Goal: Find specific page/section: Find specific page/section

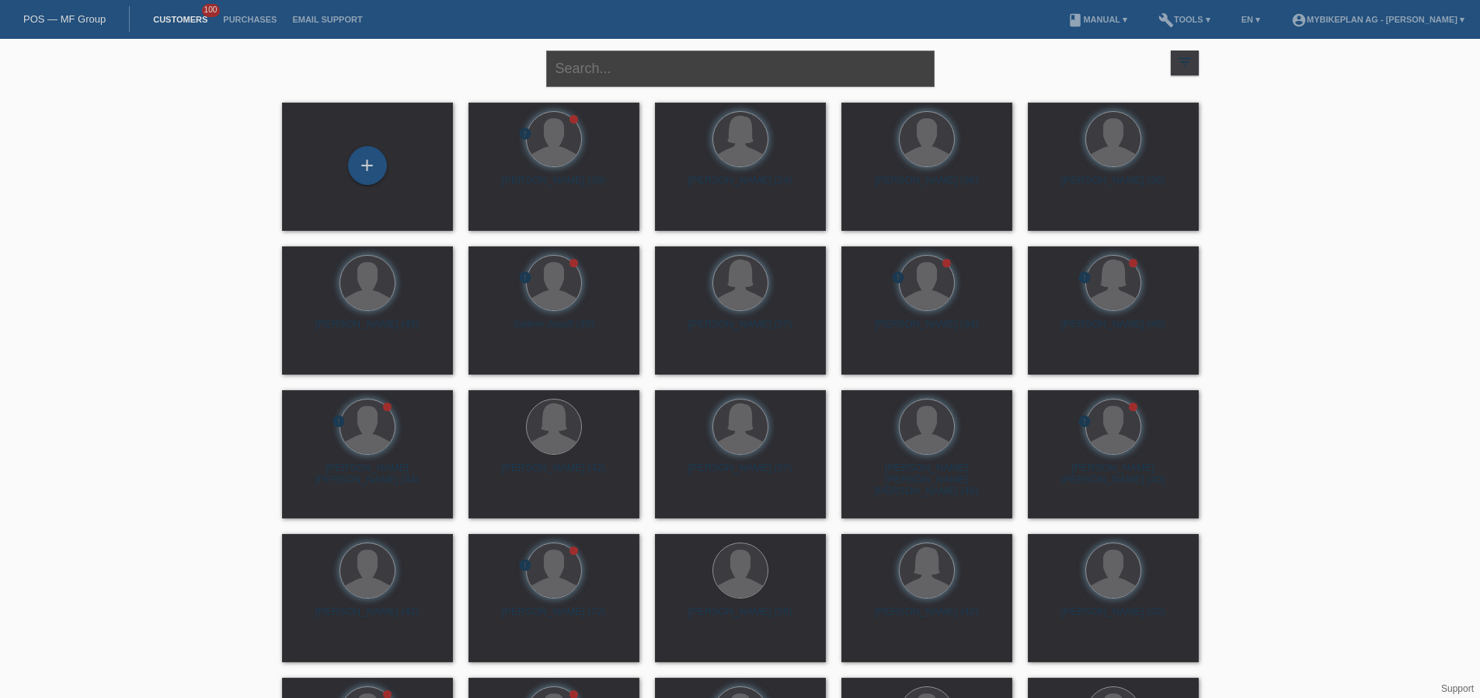
click at [656, 71] on input "text" at bounding box center [740, 68] width 388 height 37
paste input "[PERSON_NAME]"
type input "[PERSON_NAME]"
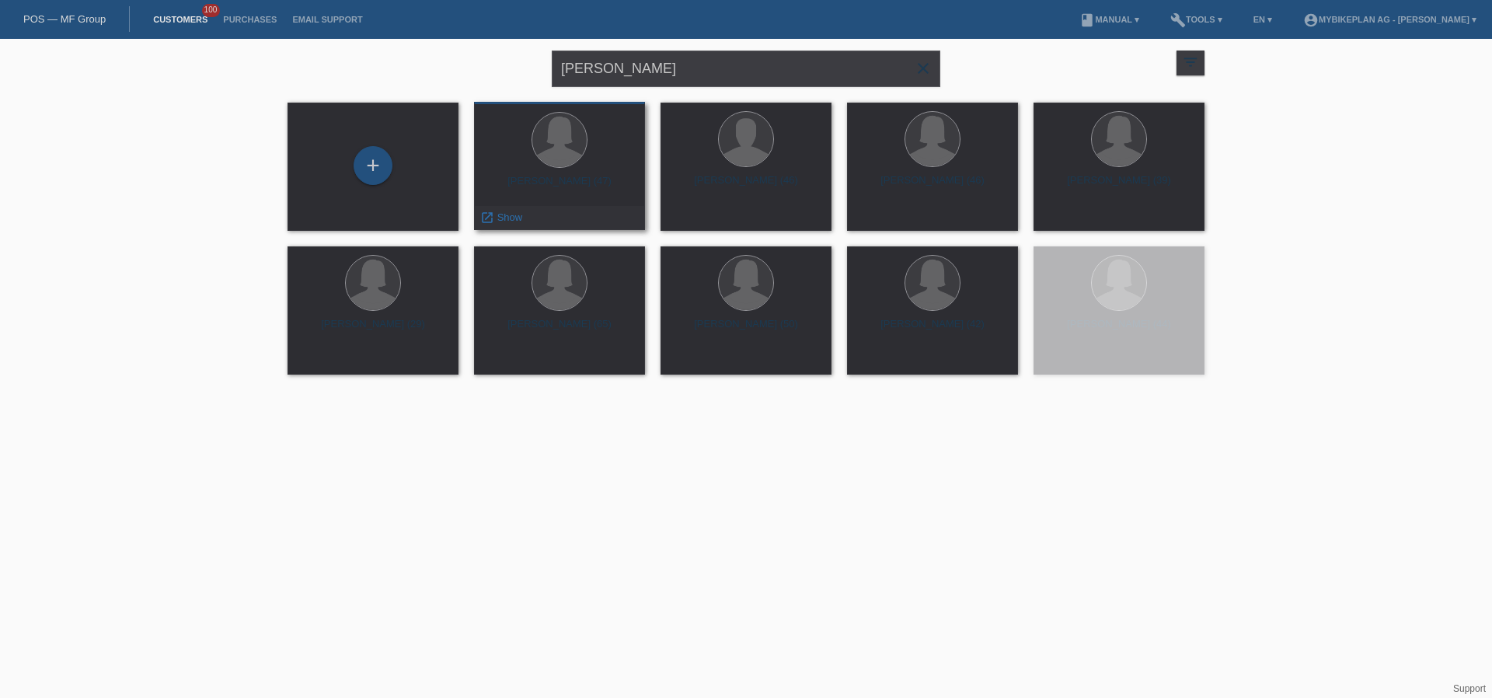
click at [580, 182] on div "Karin Bürgler (47)" at bounding box center [559, 187] width 146 height 25
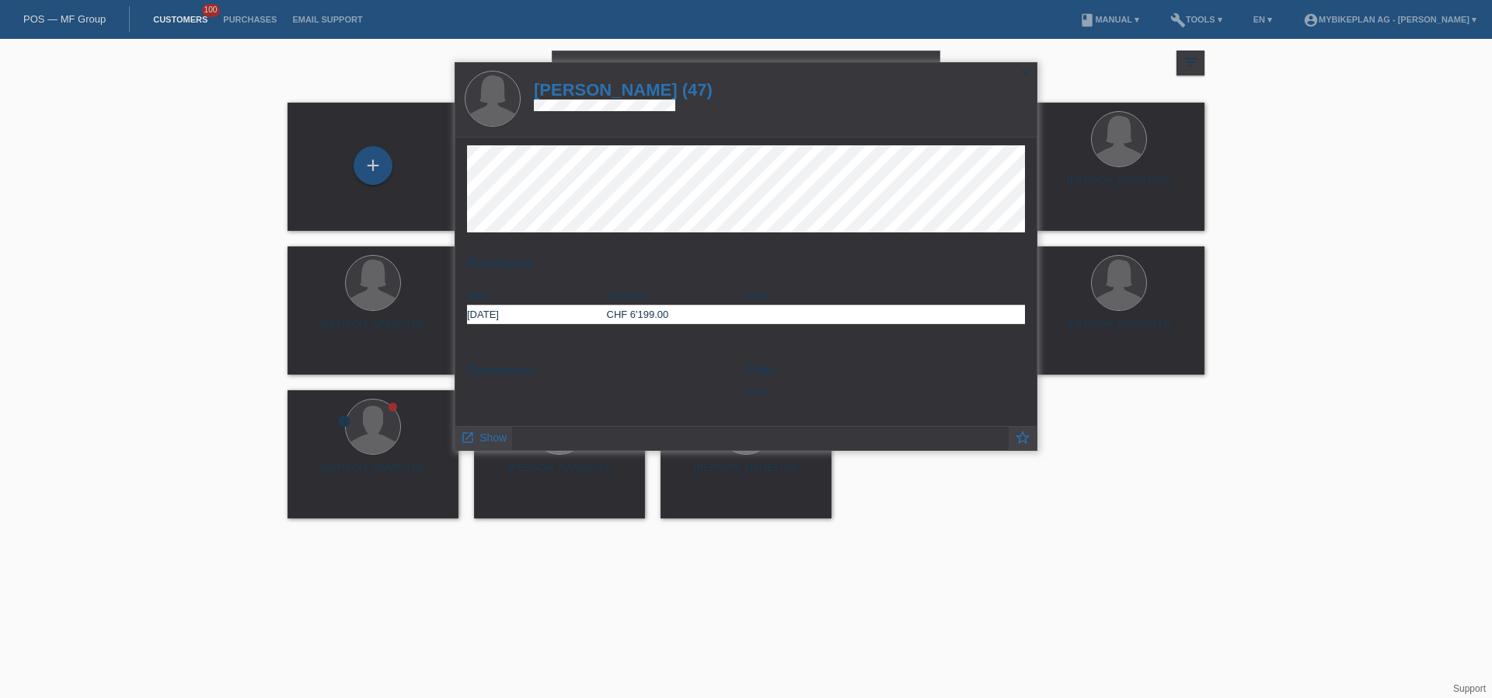
click at [621, 89] on h1 "Karin Bürgler (47)" at bounding box center [623, 89] width 179 height 19
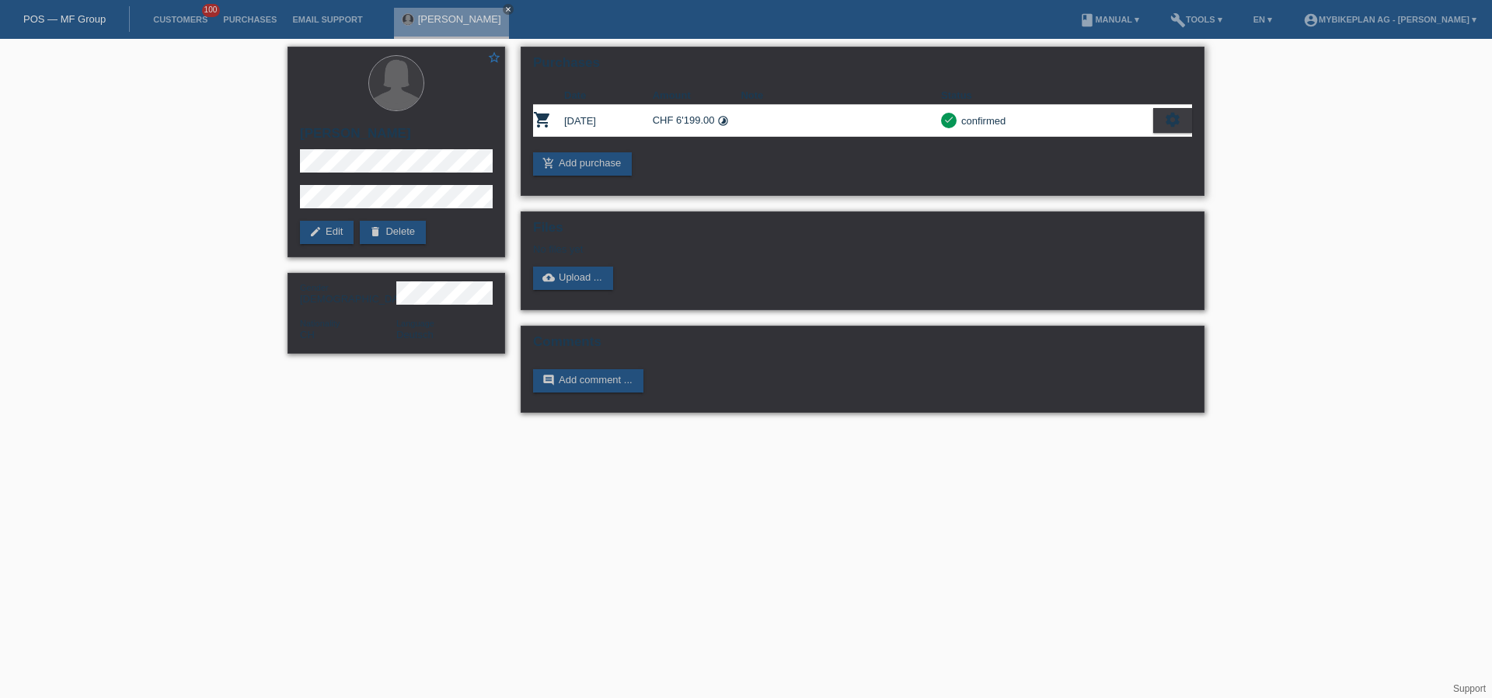
click at [1169, 120] on icon "settings" at bounding box center [1172, 119] width 17 height 17
click at [1064, 144] on span "Show" at bounding box center [1058, 145] width 30 height 19
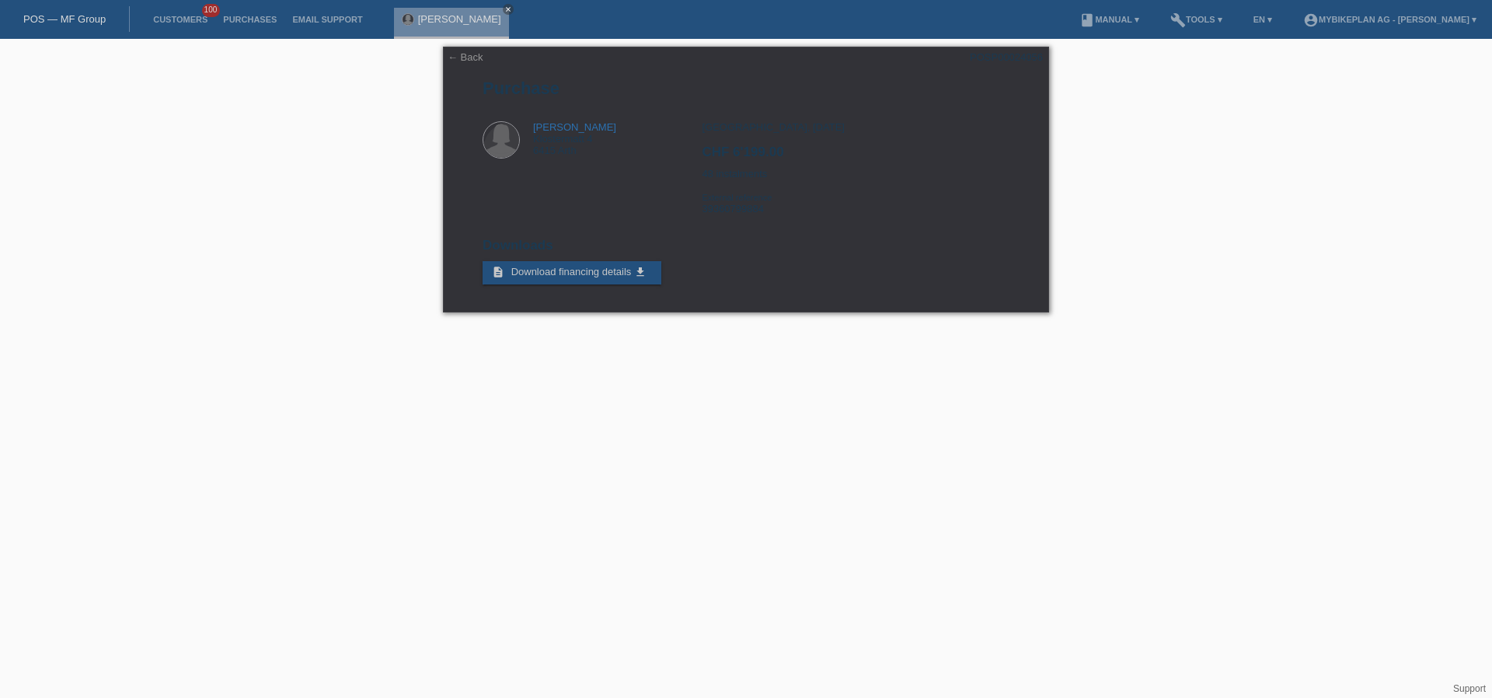
click at [73, 6] on div "POS — MF Group" at bounding box center [65, 19] width 130 height 26
click at [71, 17] on link "POS — MF Group" at bounding box center [64, 19] width 82 height 12
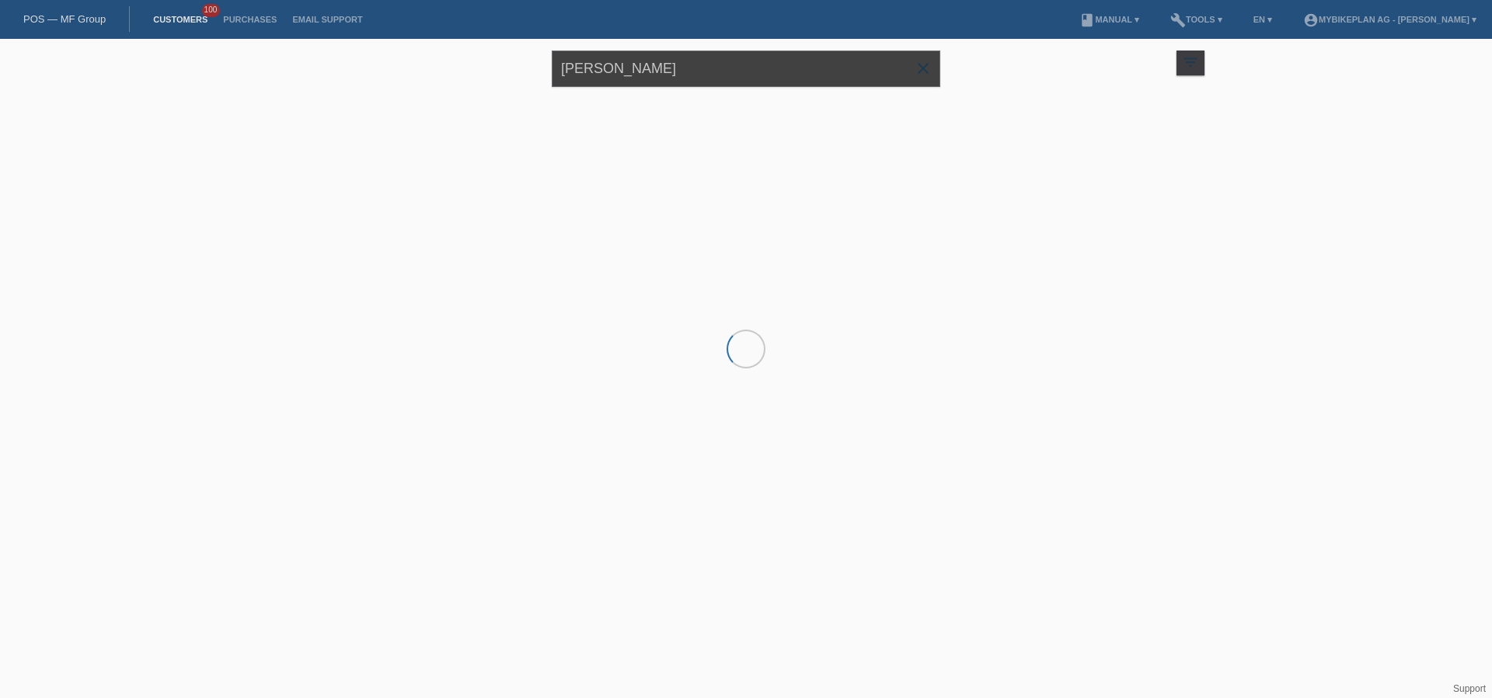
click at [683, 77] on input "[PERSON_NAME]" at bounding box center [746, 68] width 388 height 37
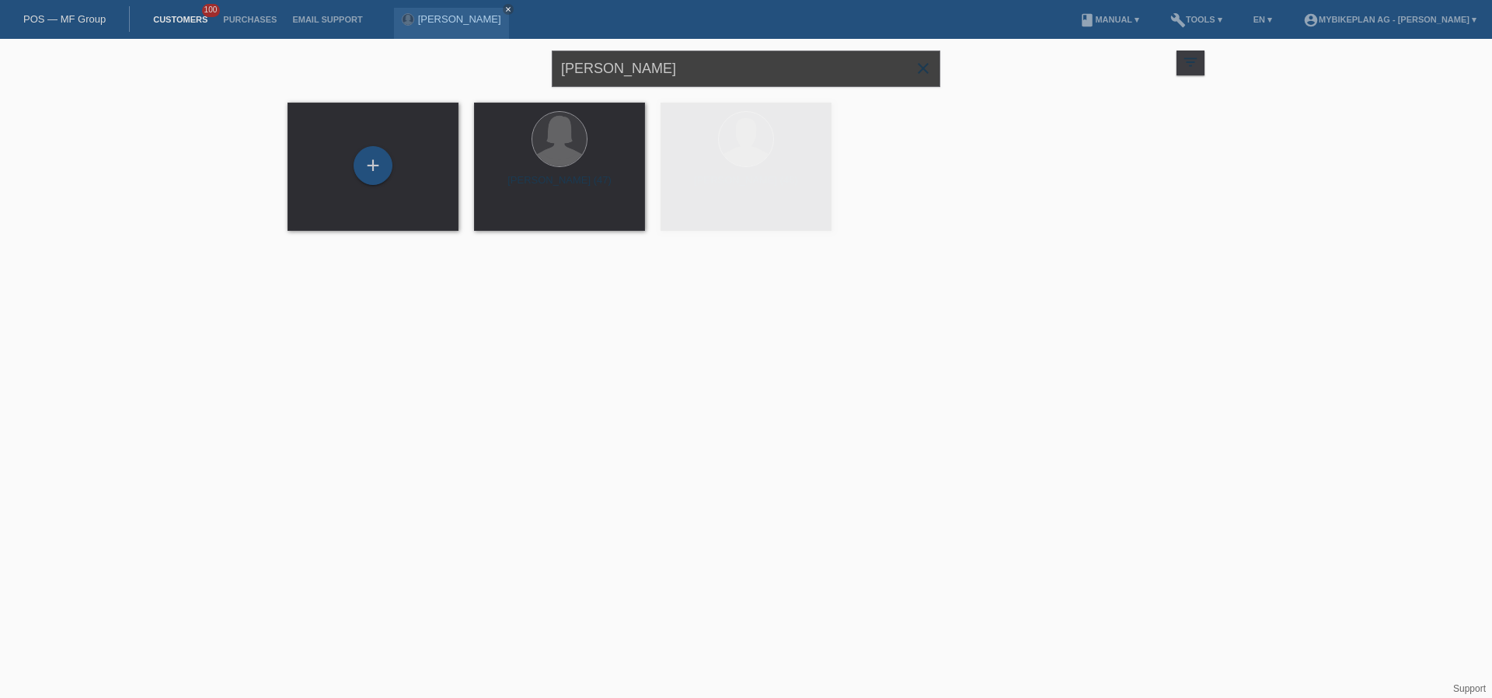
click at [683, 77] on input "[PERSON_NAME]" at bounding box center [746, 68] width 388 height 37
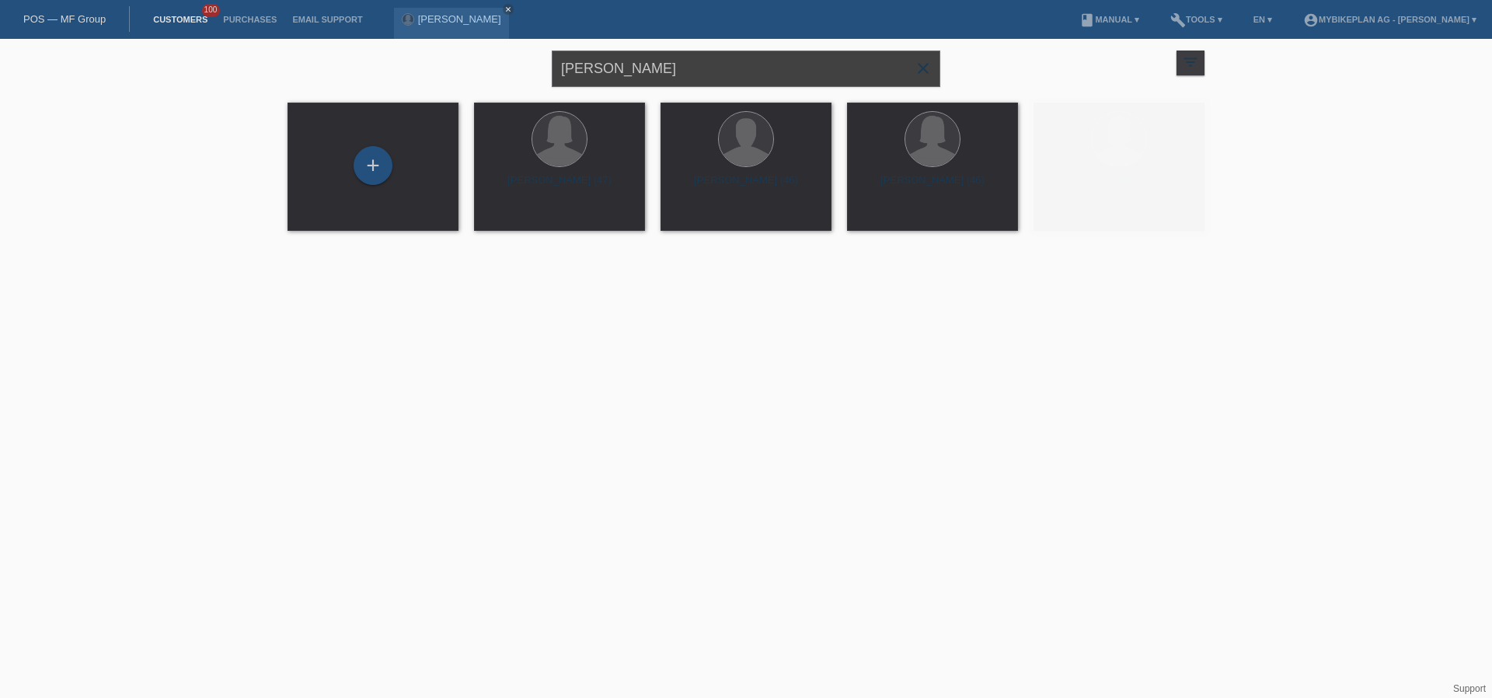
paste input "sheetal patel"
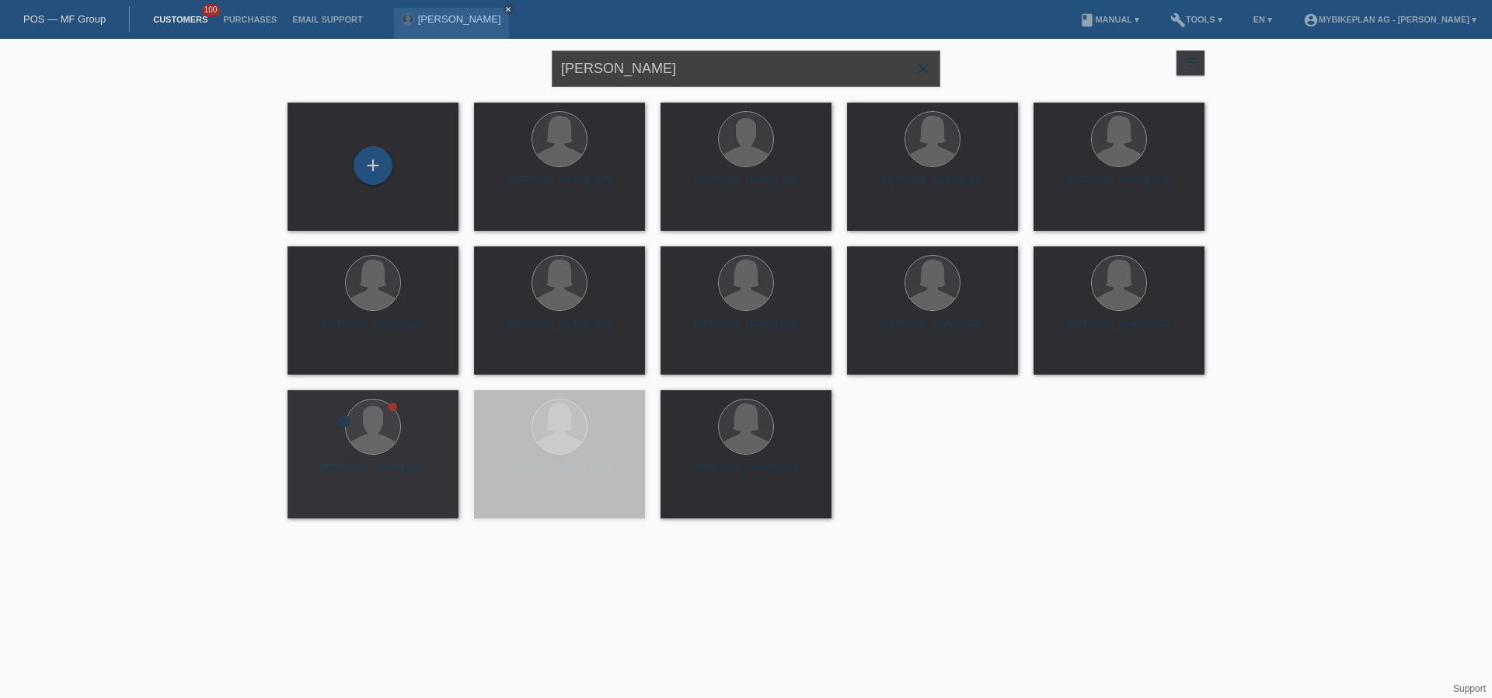
type input "sheetal patel"
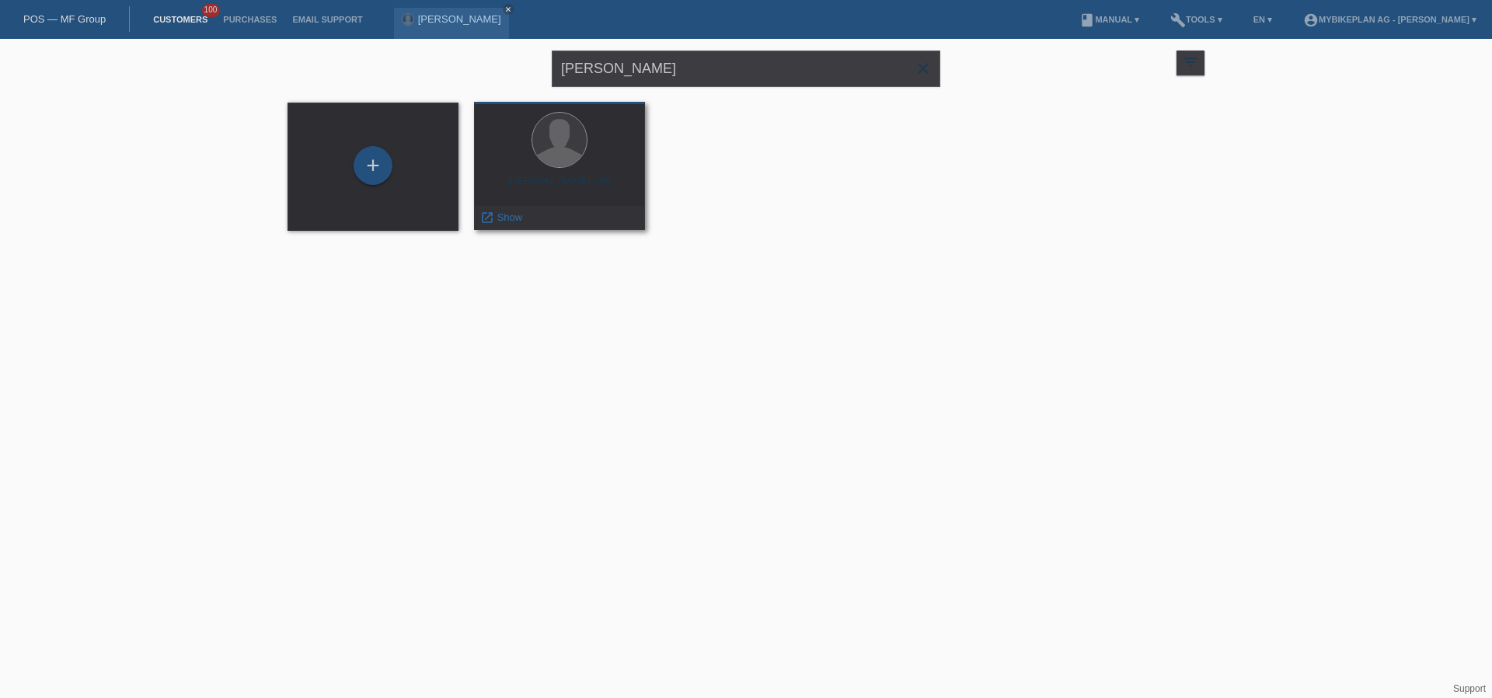
click at [526, 179] on div "sheetal patel (39)" at bounding box center [559, 187] width 146 height 25
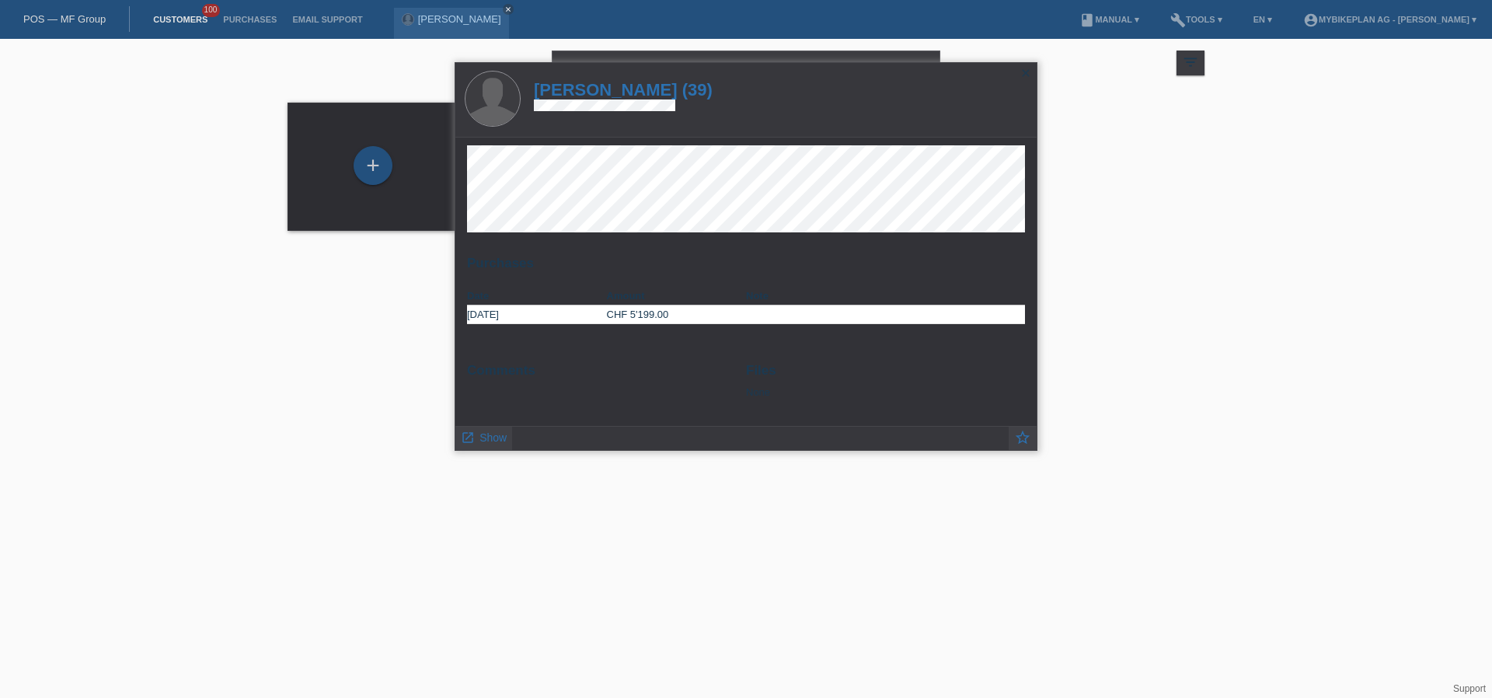
click at [601, 80] on h1 "sheetal patel (39)" at bounding box center [623, 89] width 179 height 19
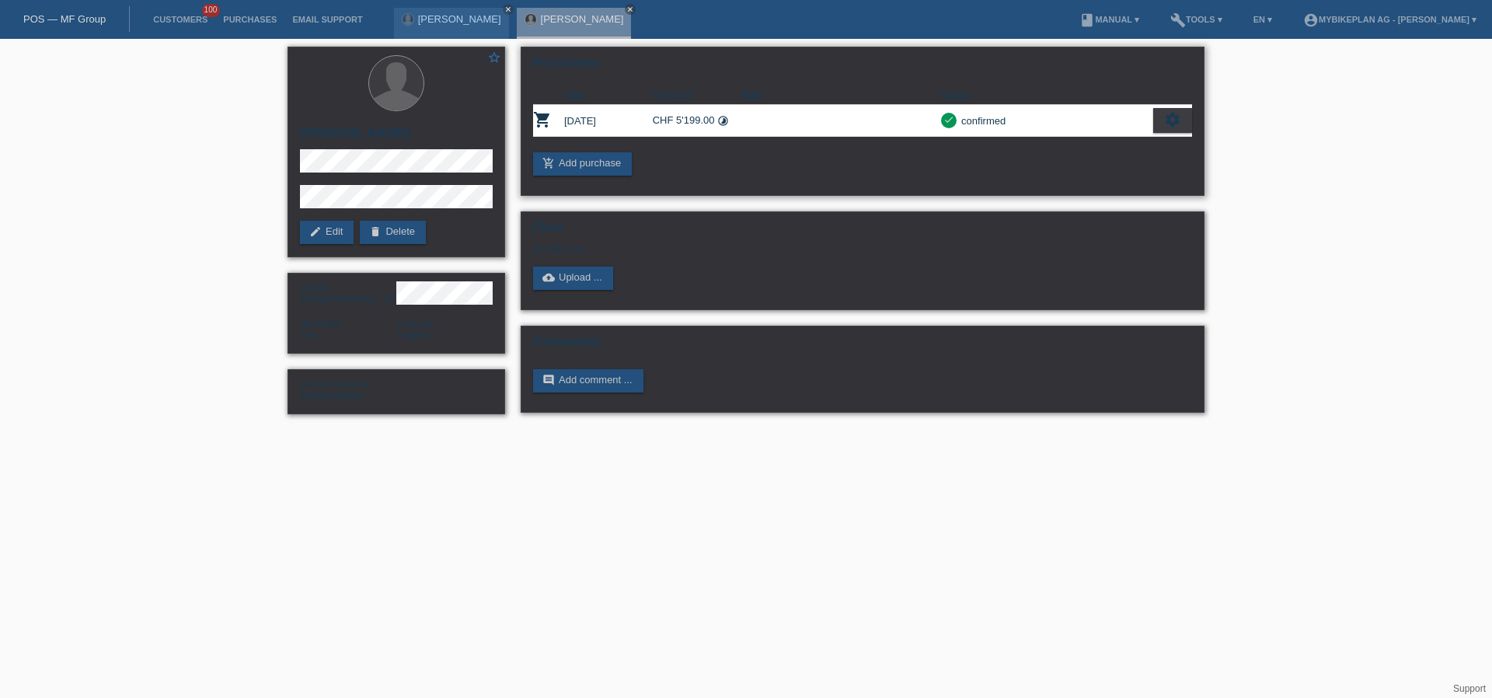
click at [1178, 126] on icon "settings" at bounding box center [1172, 119] width 17 height 17
click at [1109, 146] on div "fullscreen Show" at bounding box center [1104, 145] width 169 height 23
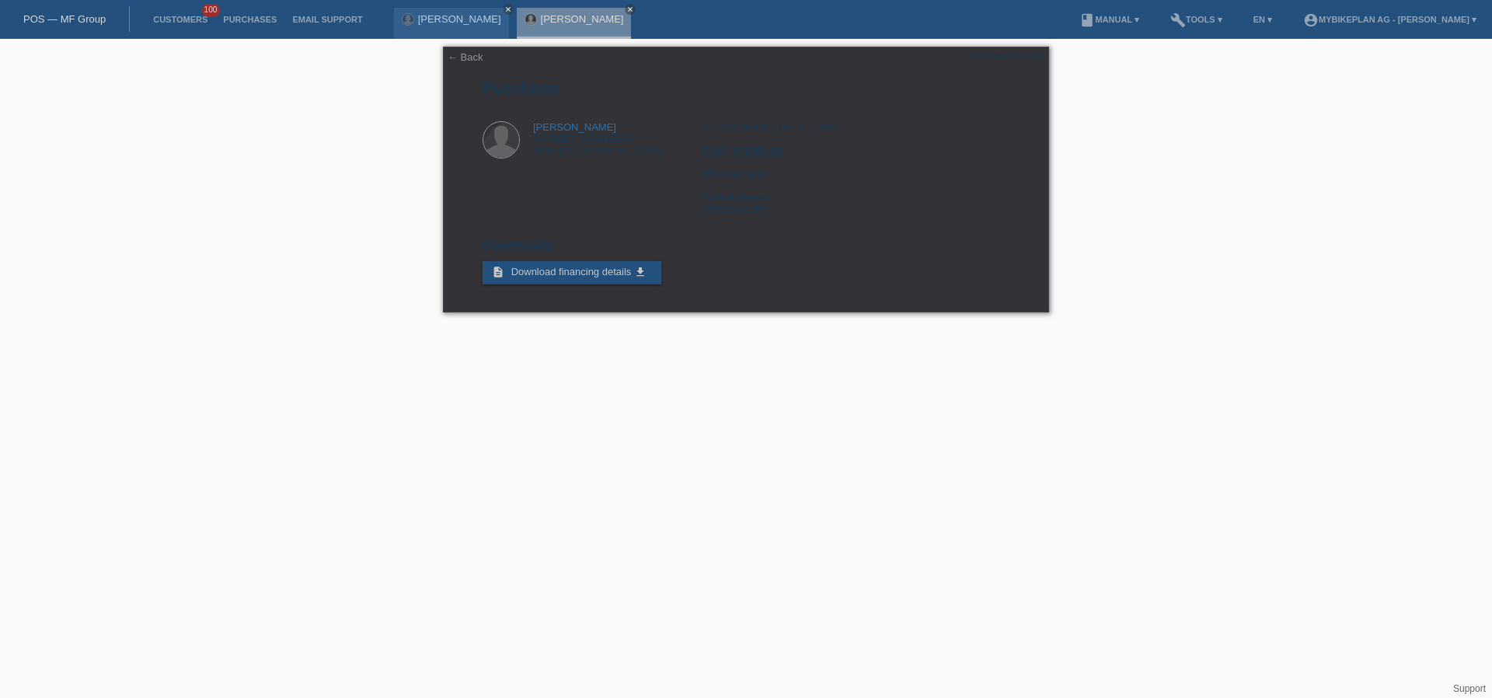
drag, startPoint x: 82, startPoint y: 6, endPoint x: 72, endPoint y: 25, distance: 20.8
click at [80, 11] on div "POS — MF Group" at bounding box center [65, 19] width 130 height 26
click at [72, 25] on div "POS — MF Group" at bounding box center [65, 19] width 130 height 26
click at [76, 19] on link "POS — MF Group" at bounding box center [64, 19] width 82 height 12
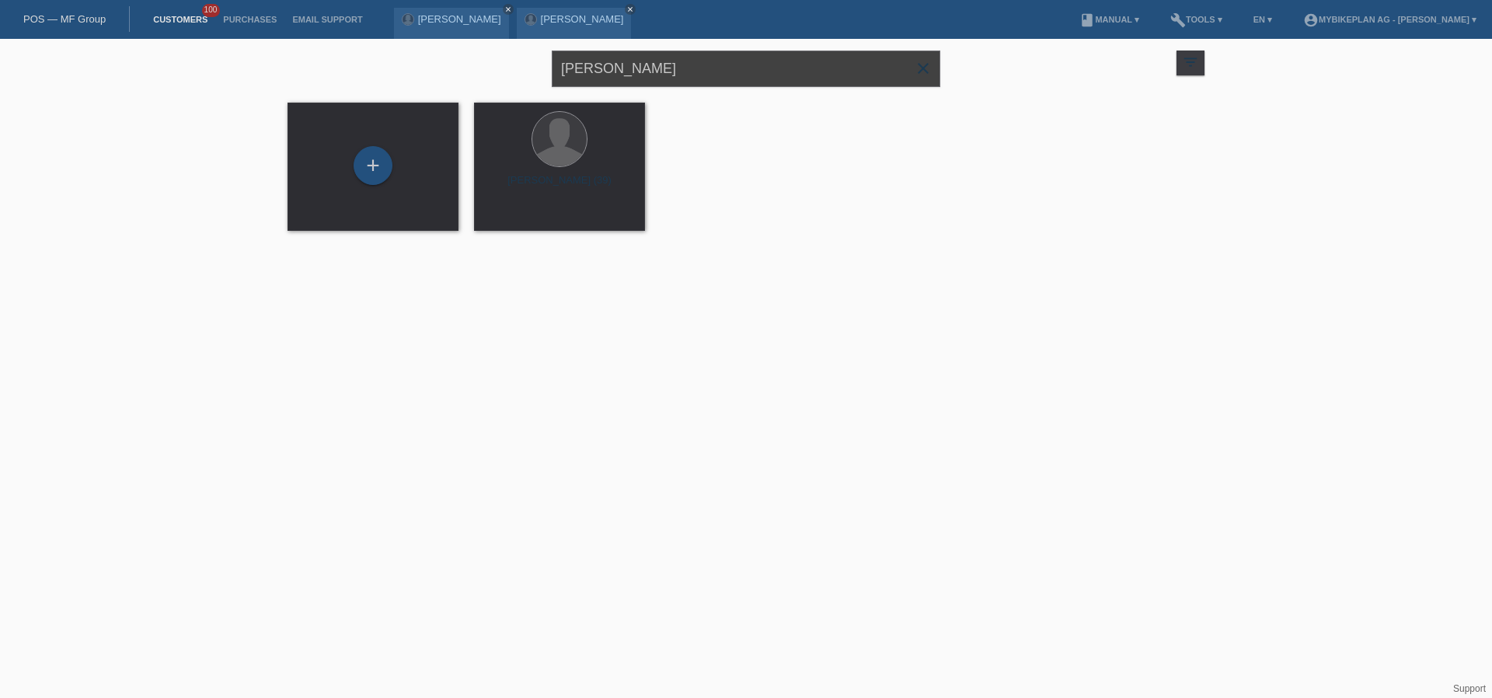
click at [670, 66] on input "[PERSON_NAME]" at bounding box center [746, 68] width 388 height 37
paste input "[PERSON_NAME]"
type input "[PERSON_NAME]"
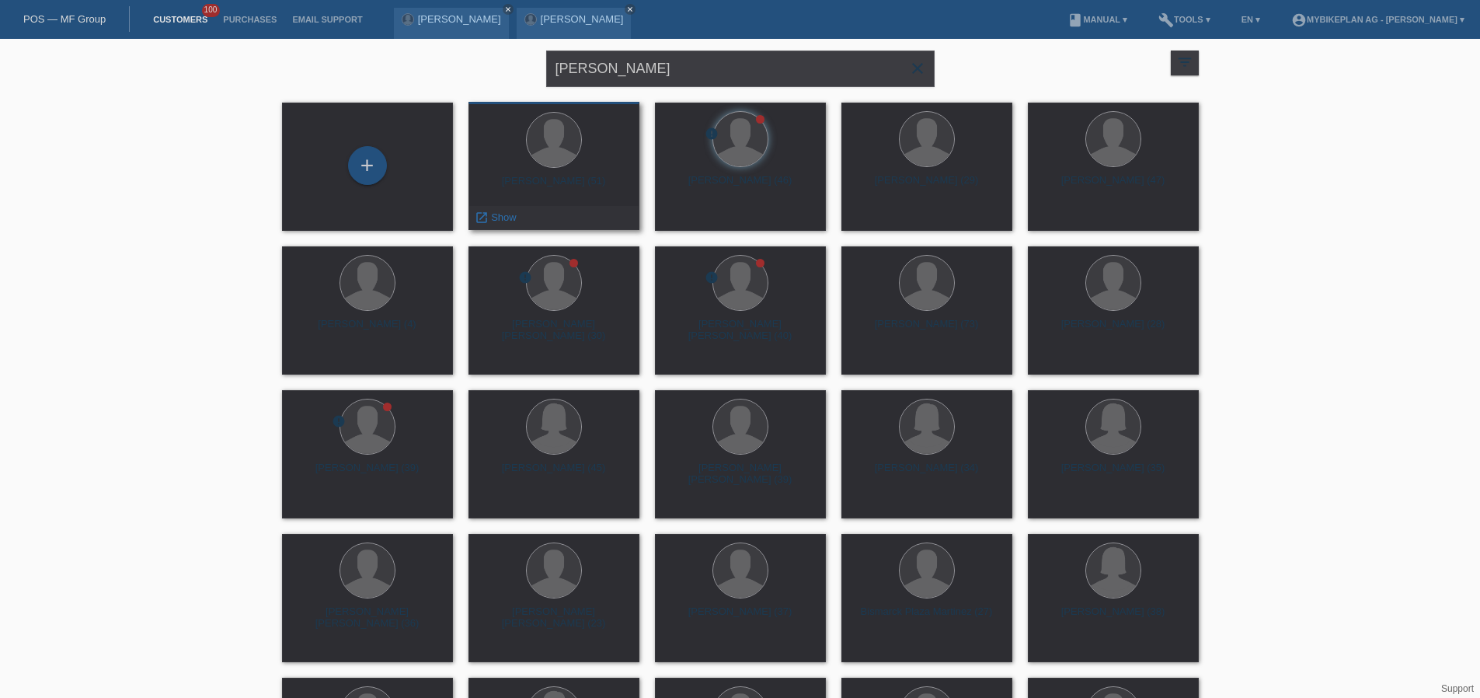
click at [573, 183] on div "Martin Sailer (51)" at bounding box center [554, 187] width 146 height 25
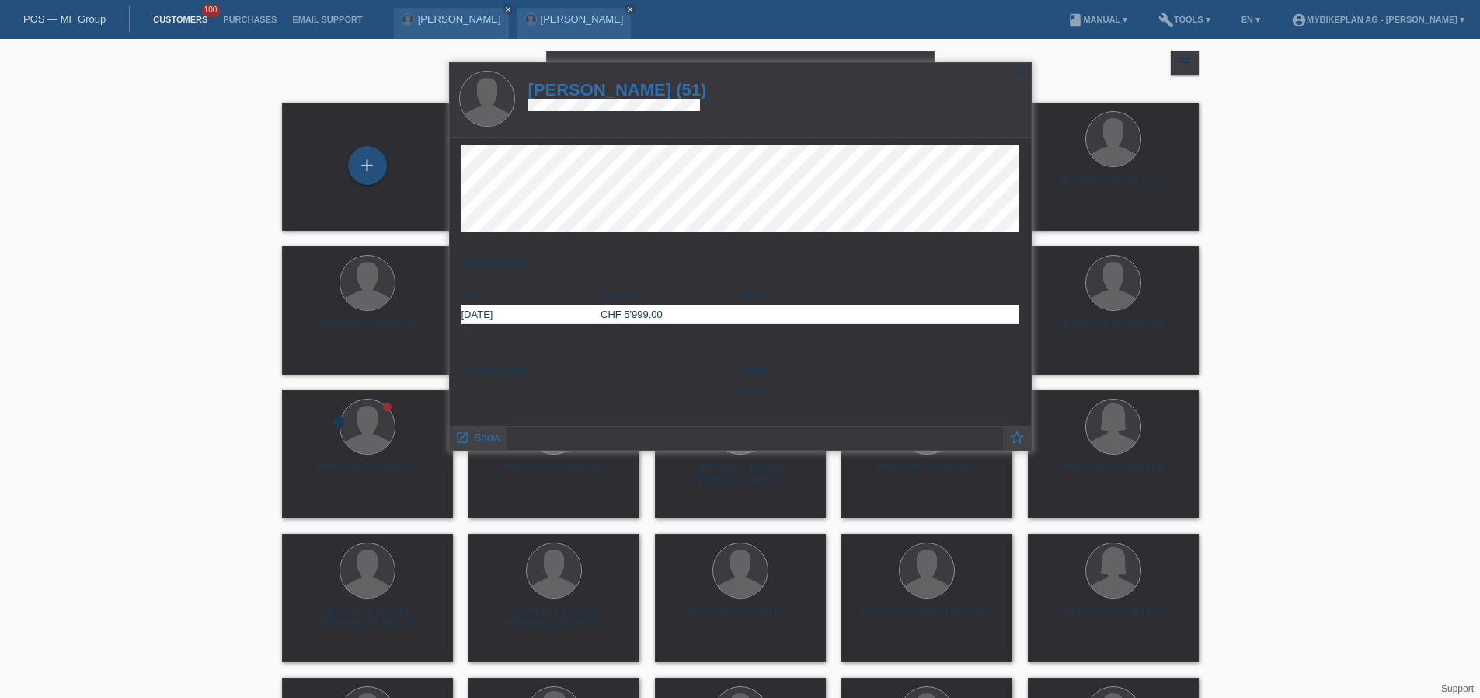
click at [638, 84] on h1 "Martin Sailer (51)" at bounding box center [617, 89] width 179 height 19
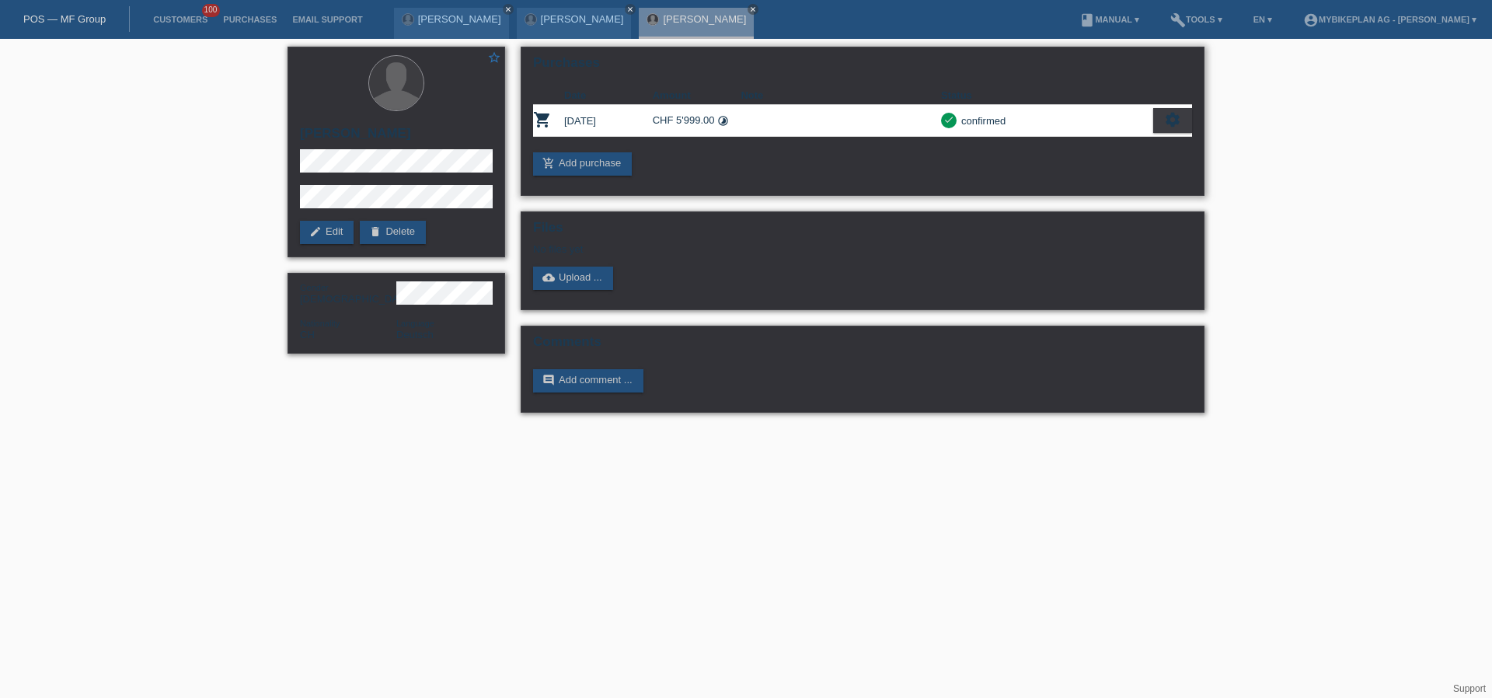
click at [1168, 119] on icon "settings" at bounding box center [1172, 119] width 17 height 17
click at [1070, 146] on span "Show" at bounding box center [1058, 145] width 30 height 19
